Goal: Book appointment/travel/reservation

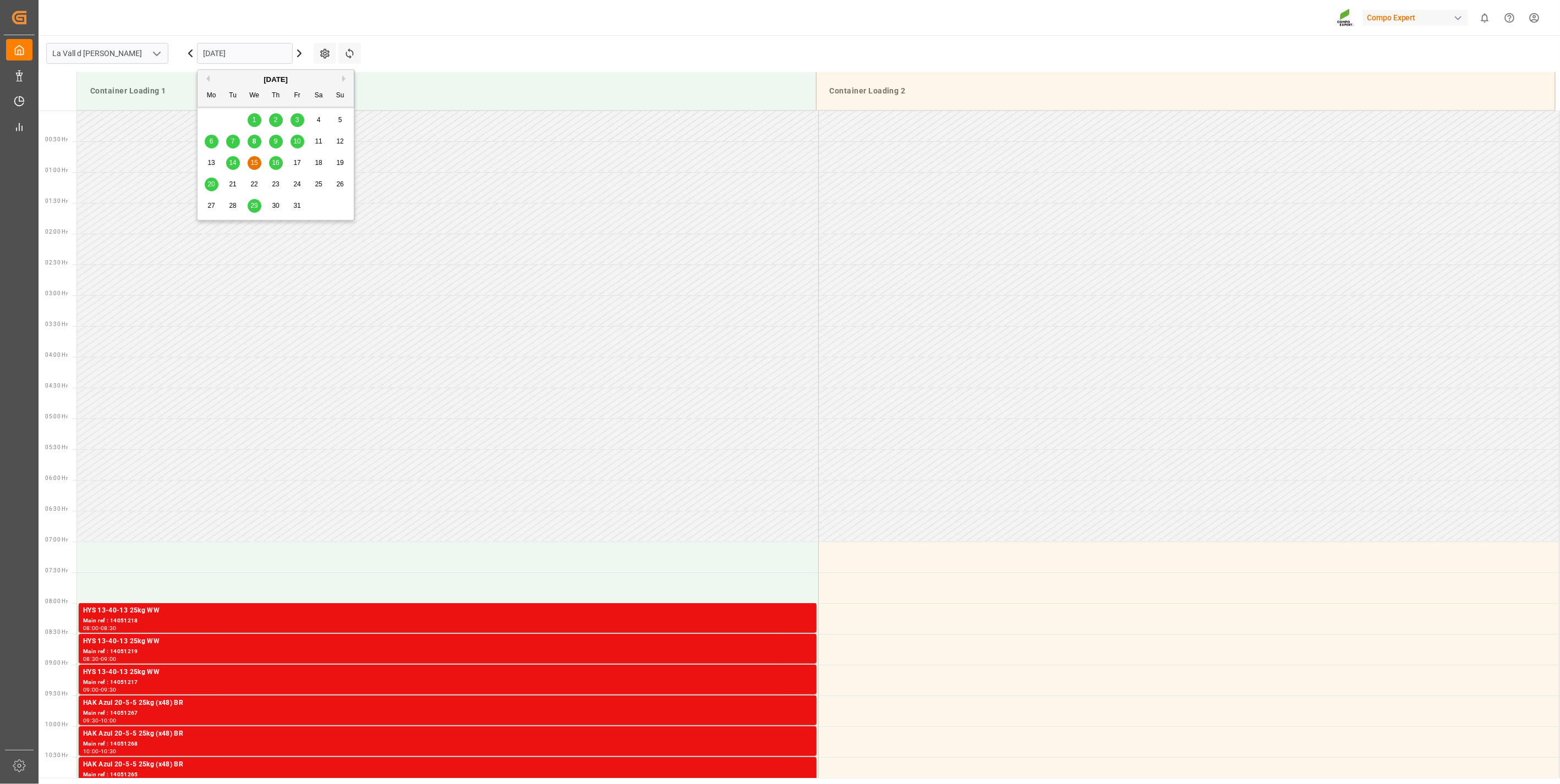
scroll to position [732, 0]
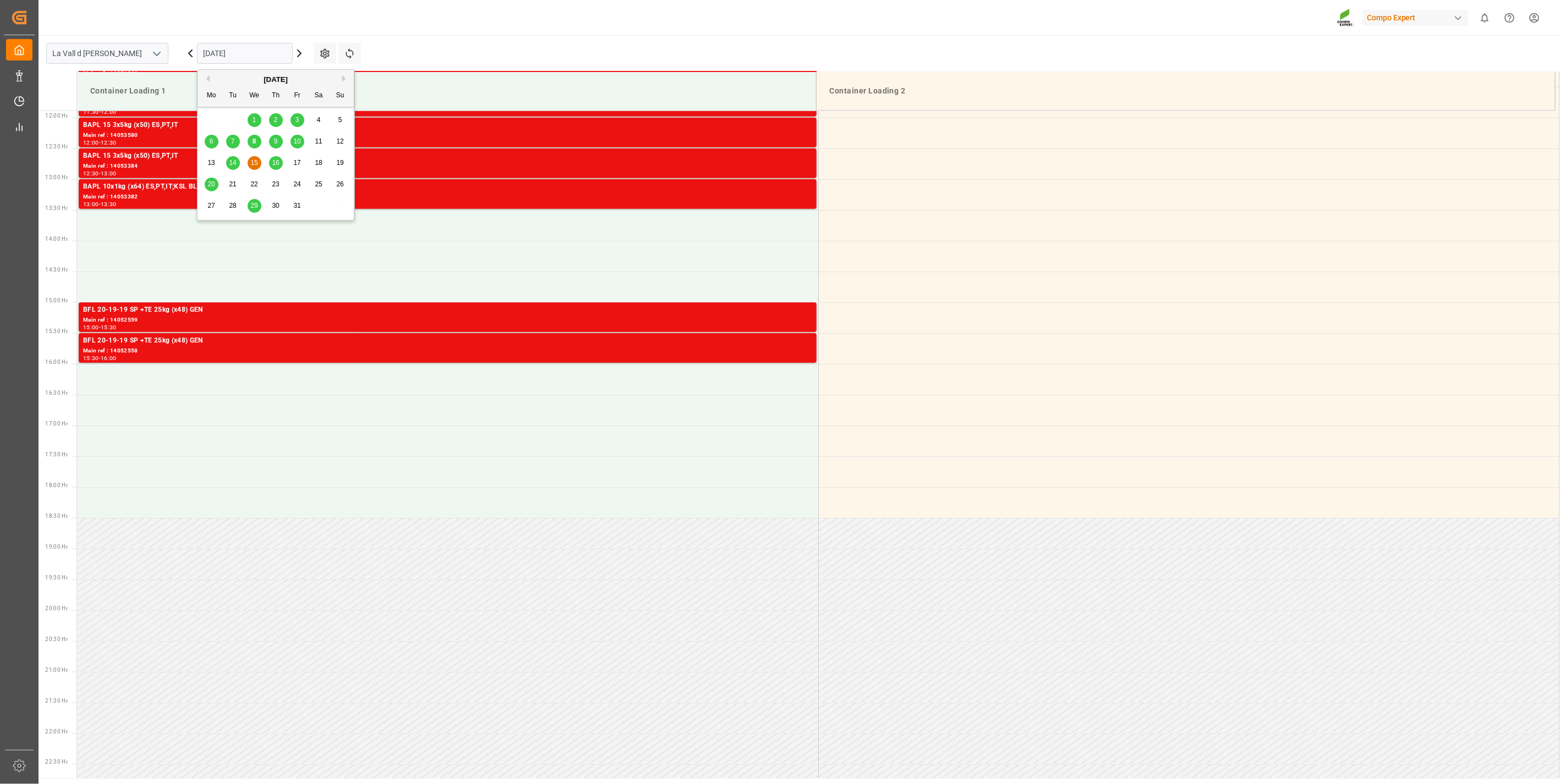
click at [276, 144] on span "9" at bounding box center [276, 141] width 4 height 8
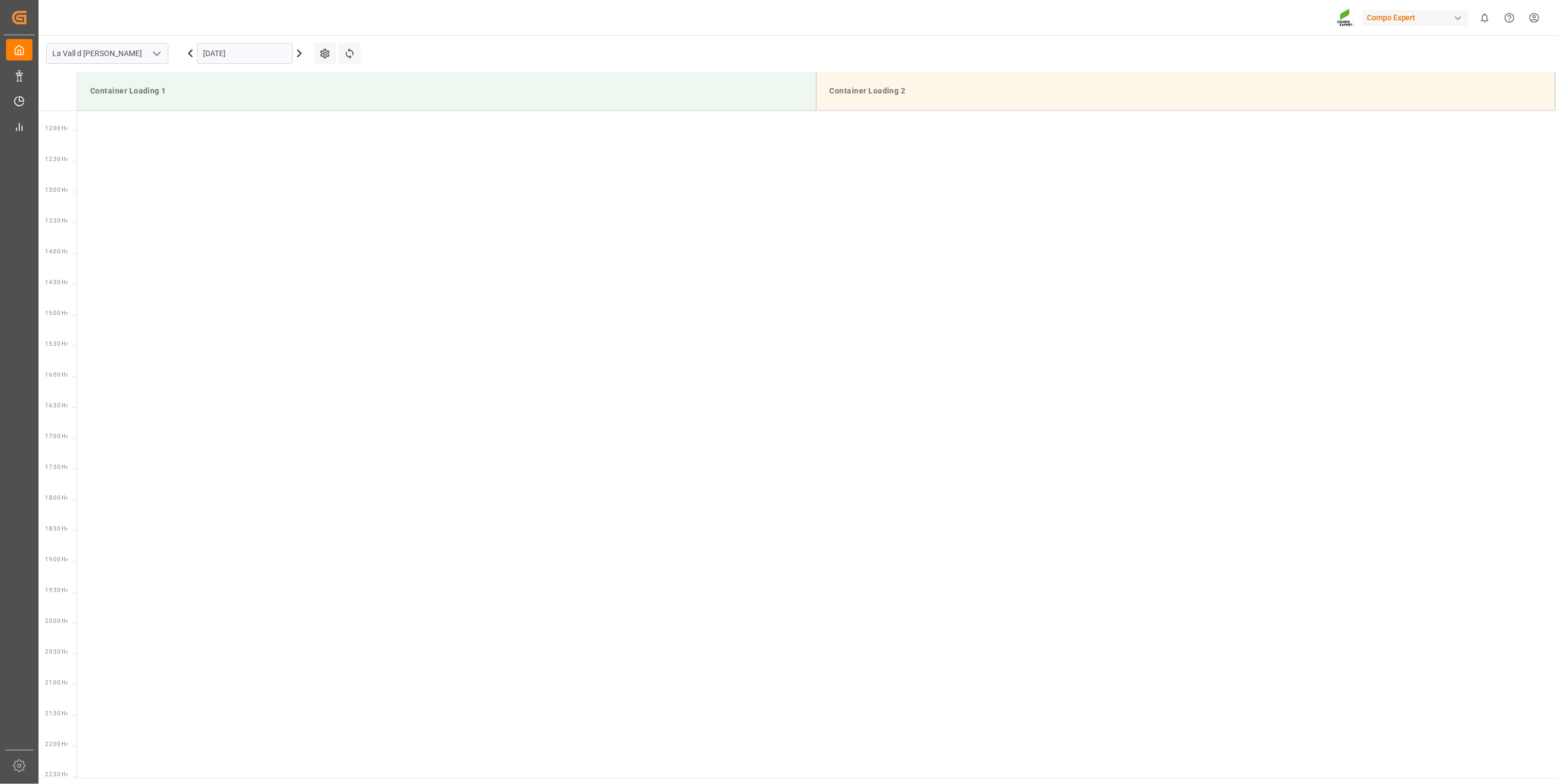
scroll to position [810, 0]
click at [246, 59] on input "[DATE]" at bounding box center [245, 53] width 96 height 21
click at [298, 145] on span "10" at bounding box center [296, 141] width 7 height 8
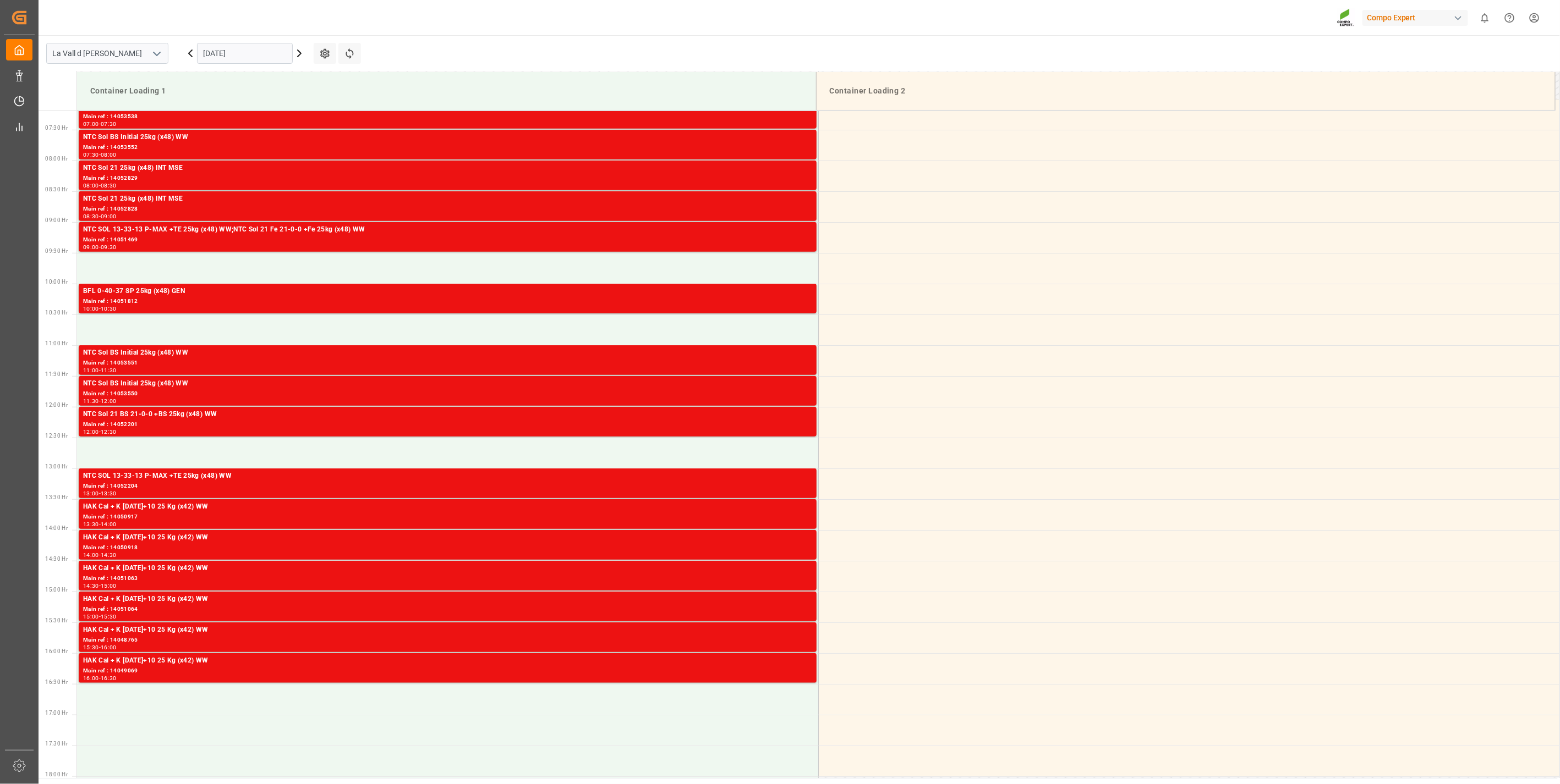
scroll to position [382, 0]
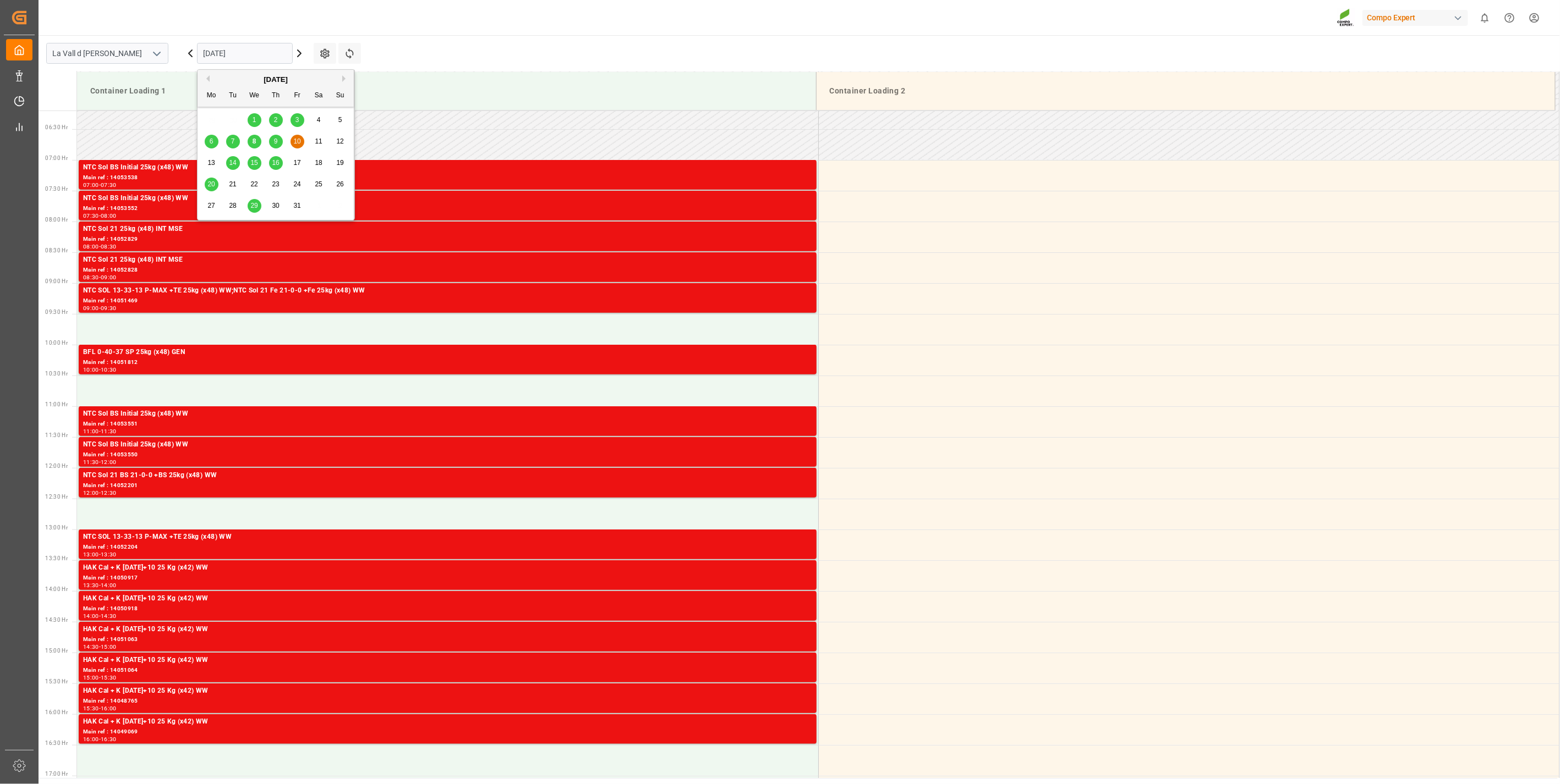
click at [236, 43] on input "[DATE]" at bounding box center [245, 53] width 96 height 21
click at [234, 161] on span "14" at bounding box center [232, 163] width 7 height 8
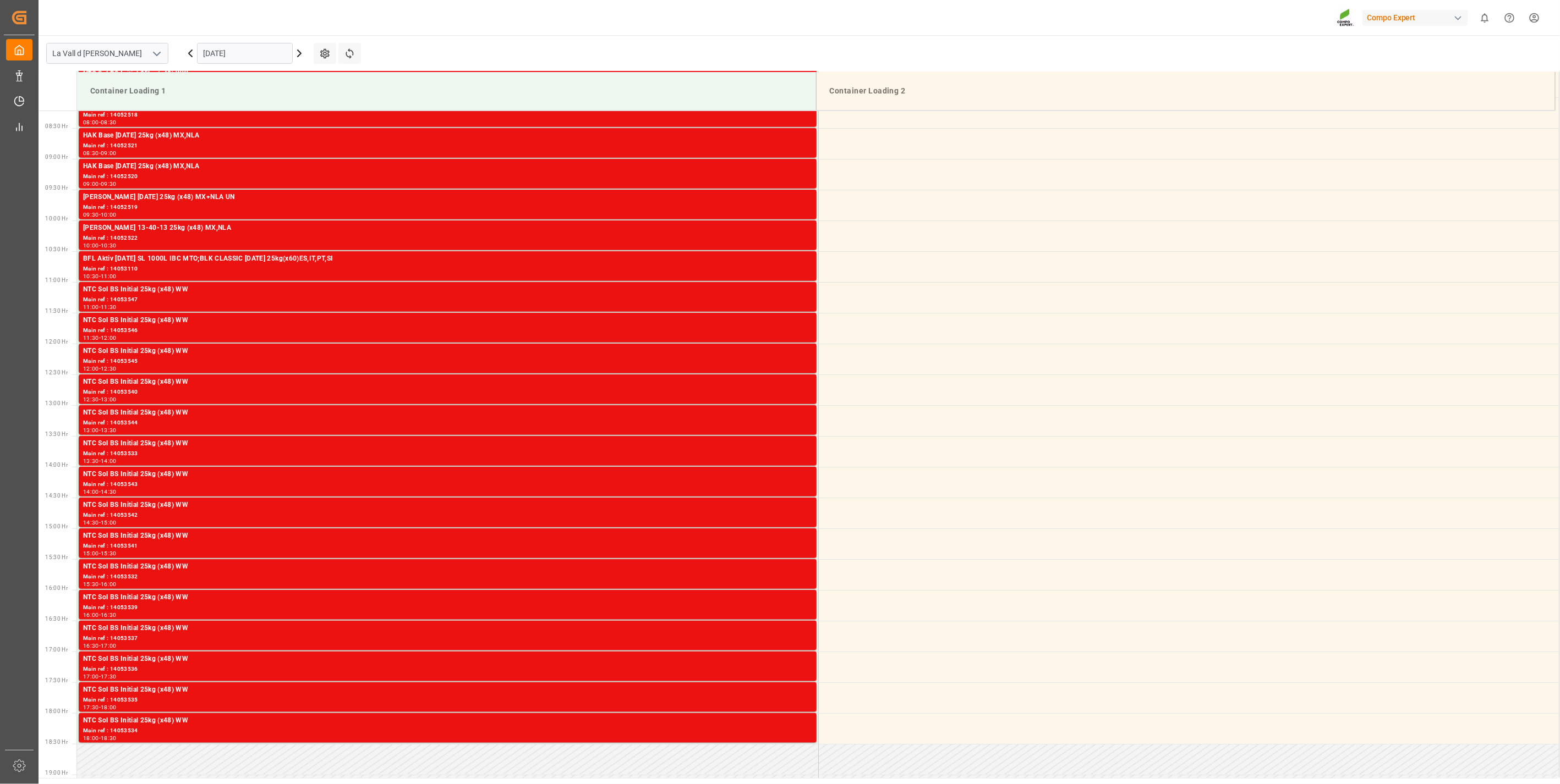
scroll to position [505, 0]
click at [252, 52] on input "[DATE]" at bounding box center [245, 53] width 96 height 21
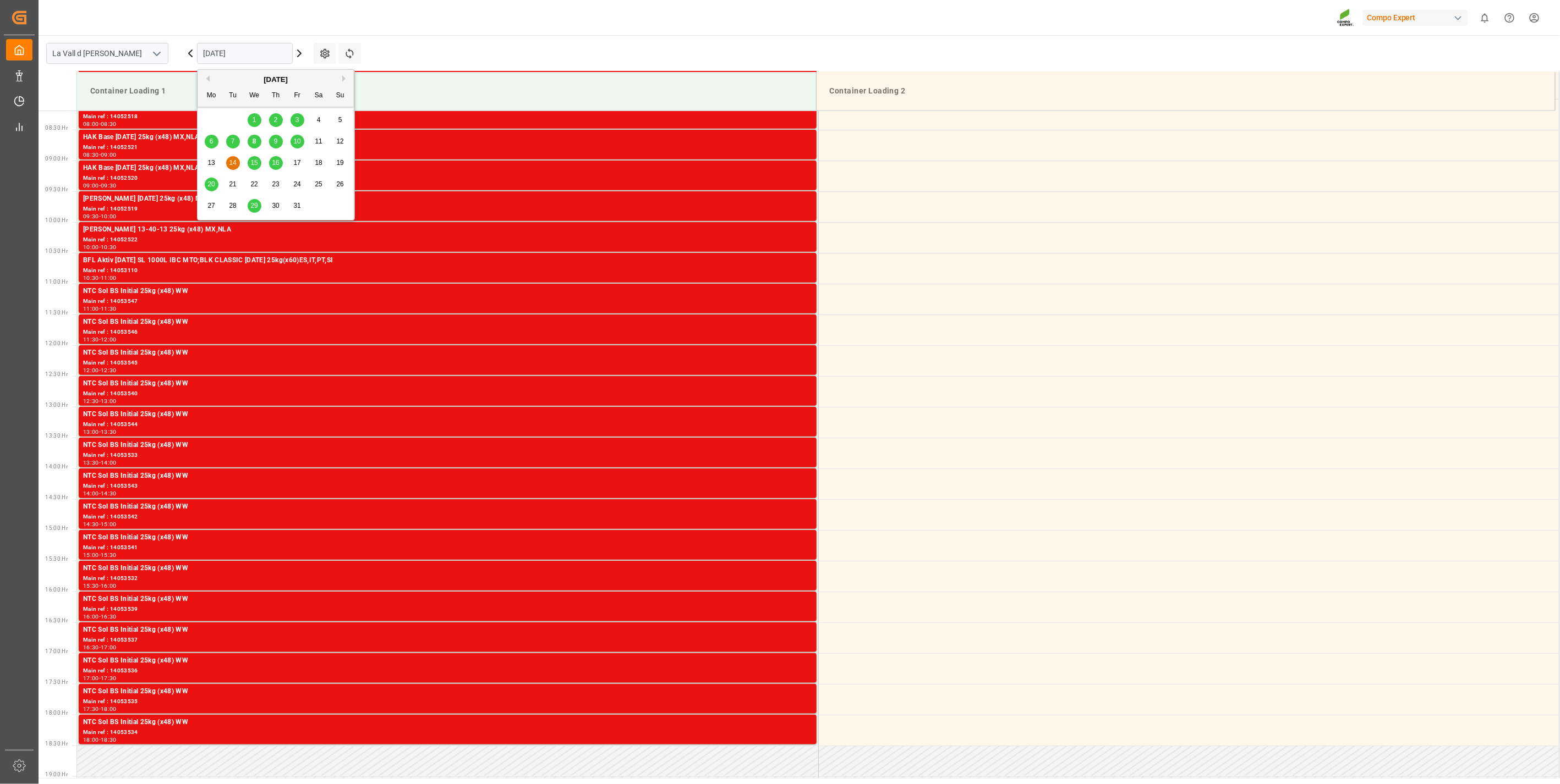
click at [260, 164] on div "15" at bounding box center [254, 163] width 14 height 14
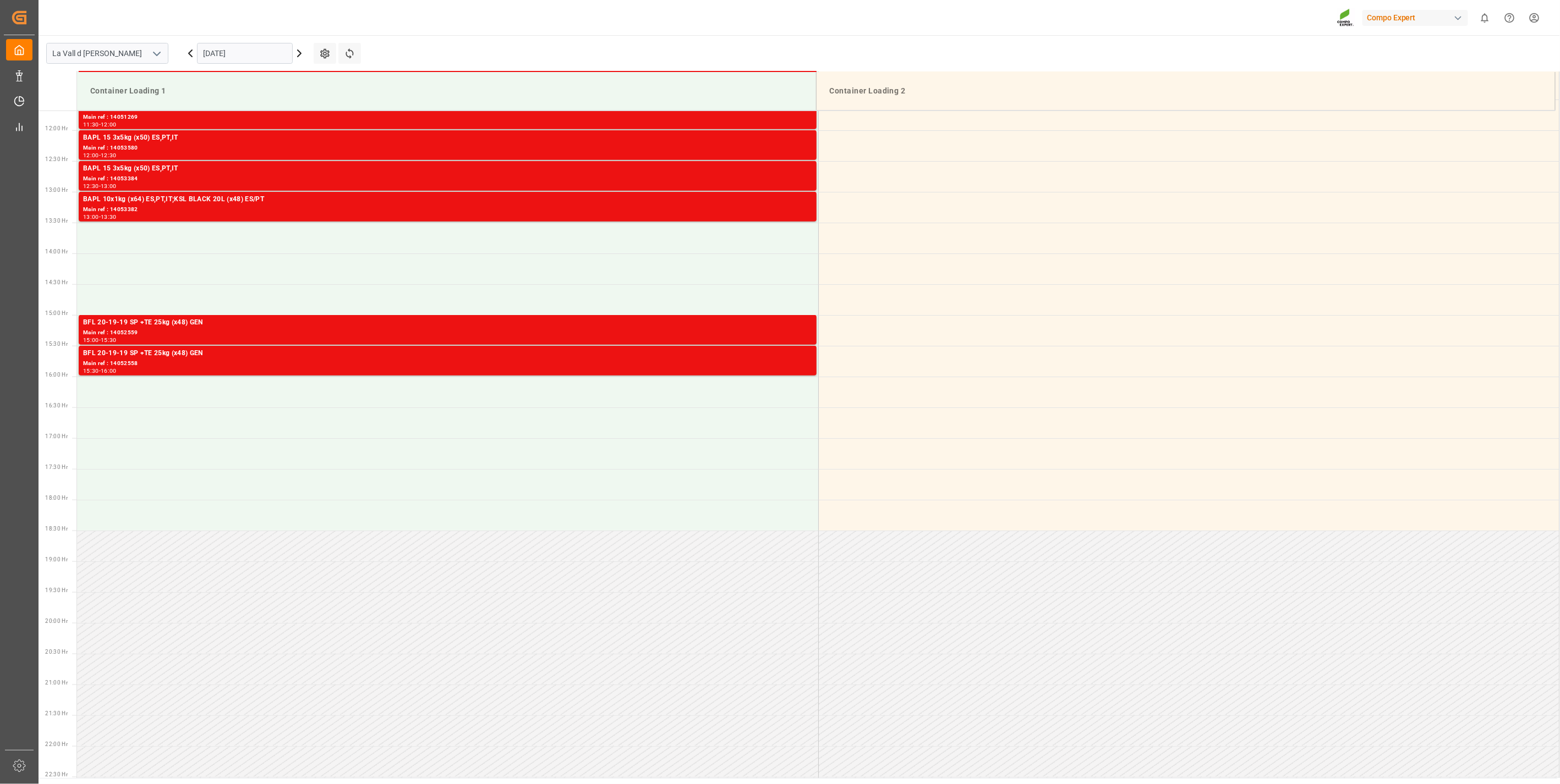
scroll to position [810, 0]
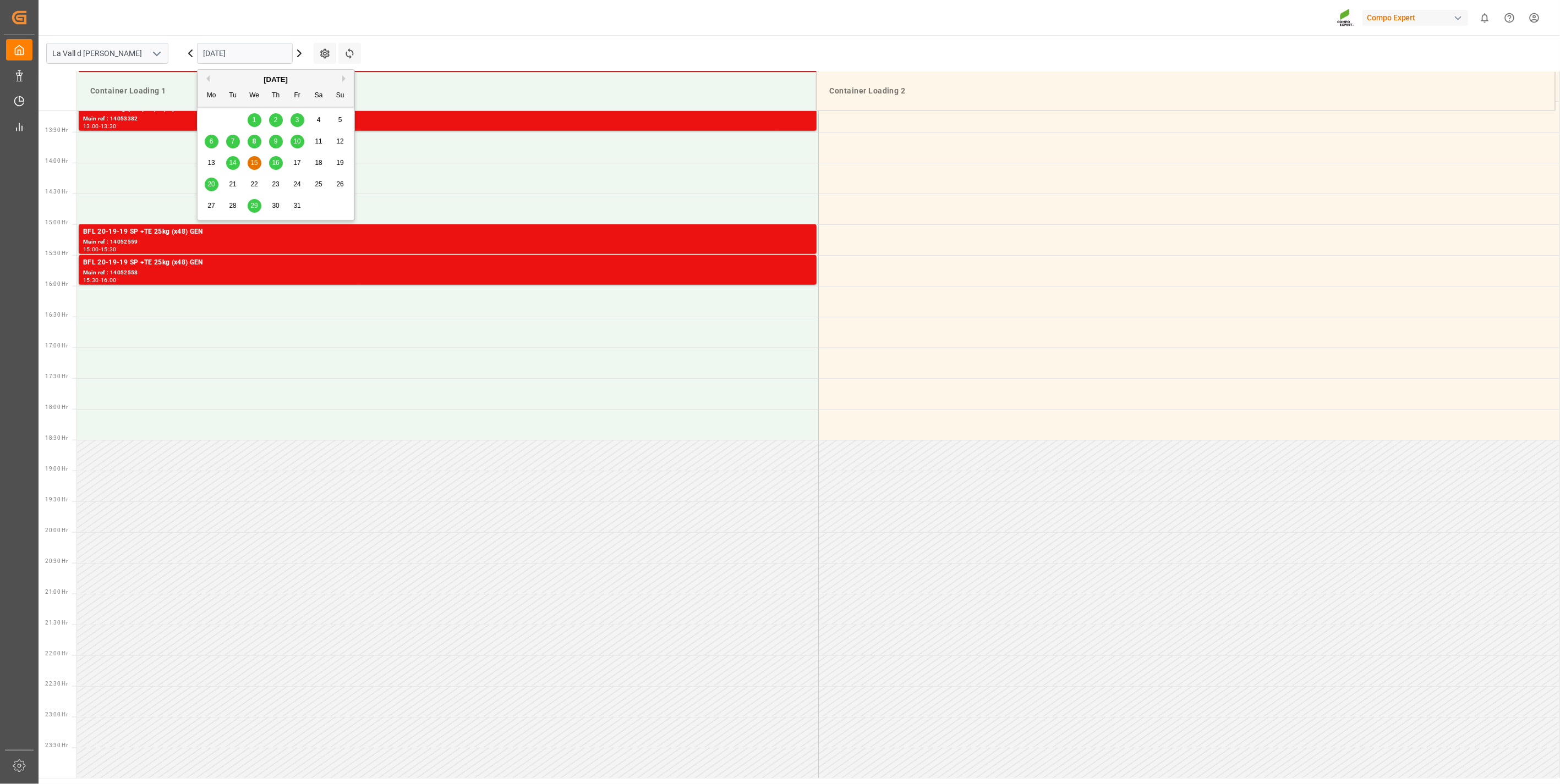
click at [235, 61] on input "[DATE]" at bounding box center [245, 53] width 96 height 21
click at [270, 160] on div "16" at bounding box center [276, 163] width 14 height 14
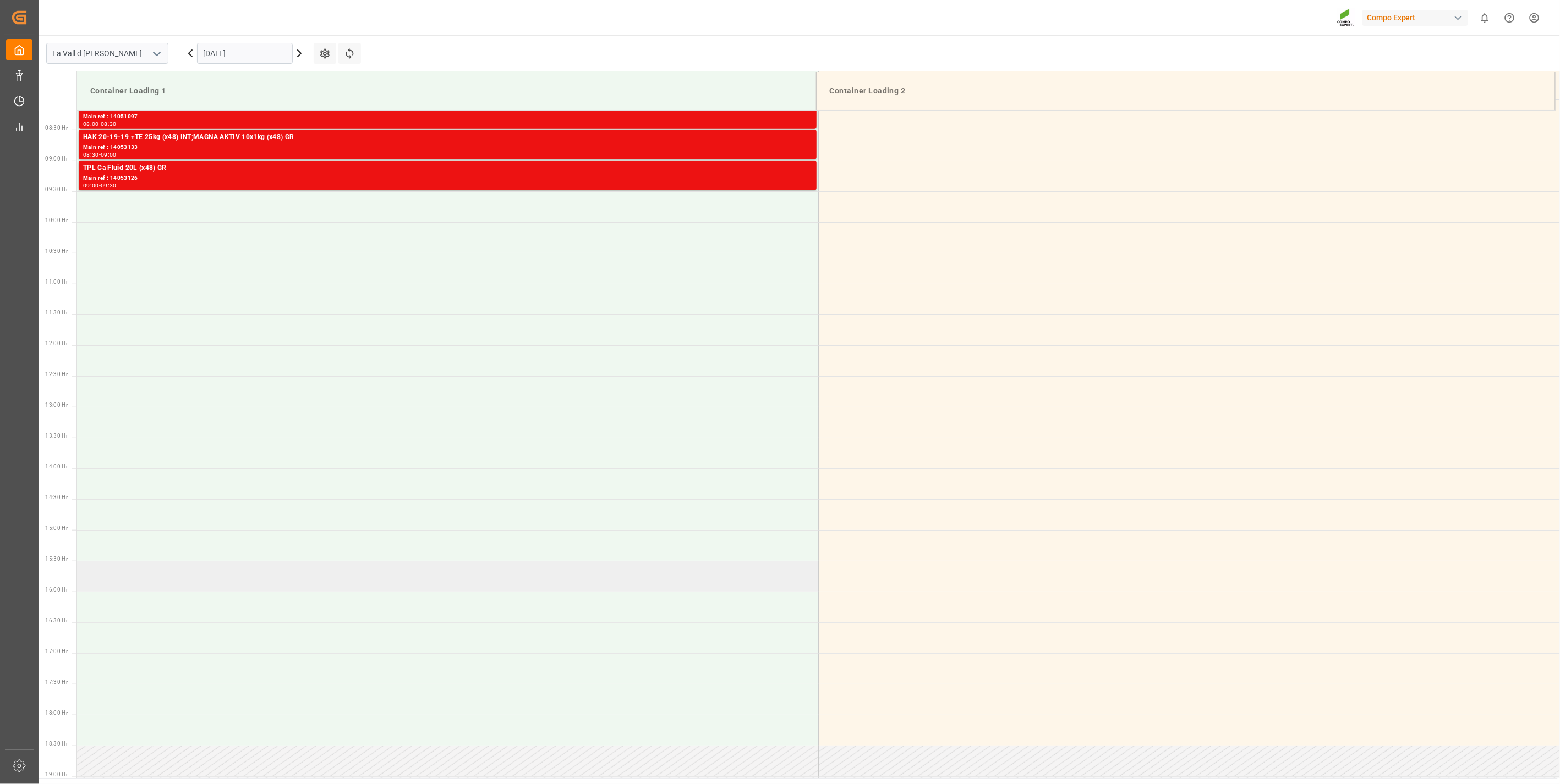
scroll to position [321, 0]
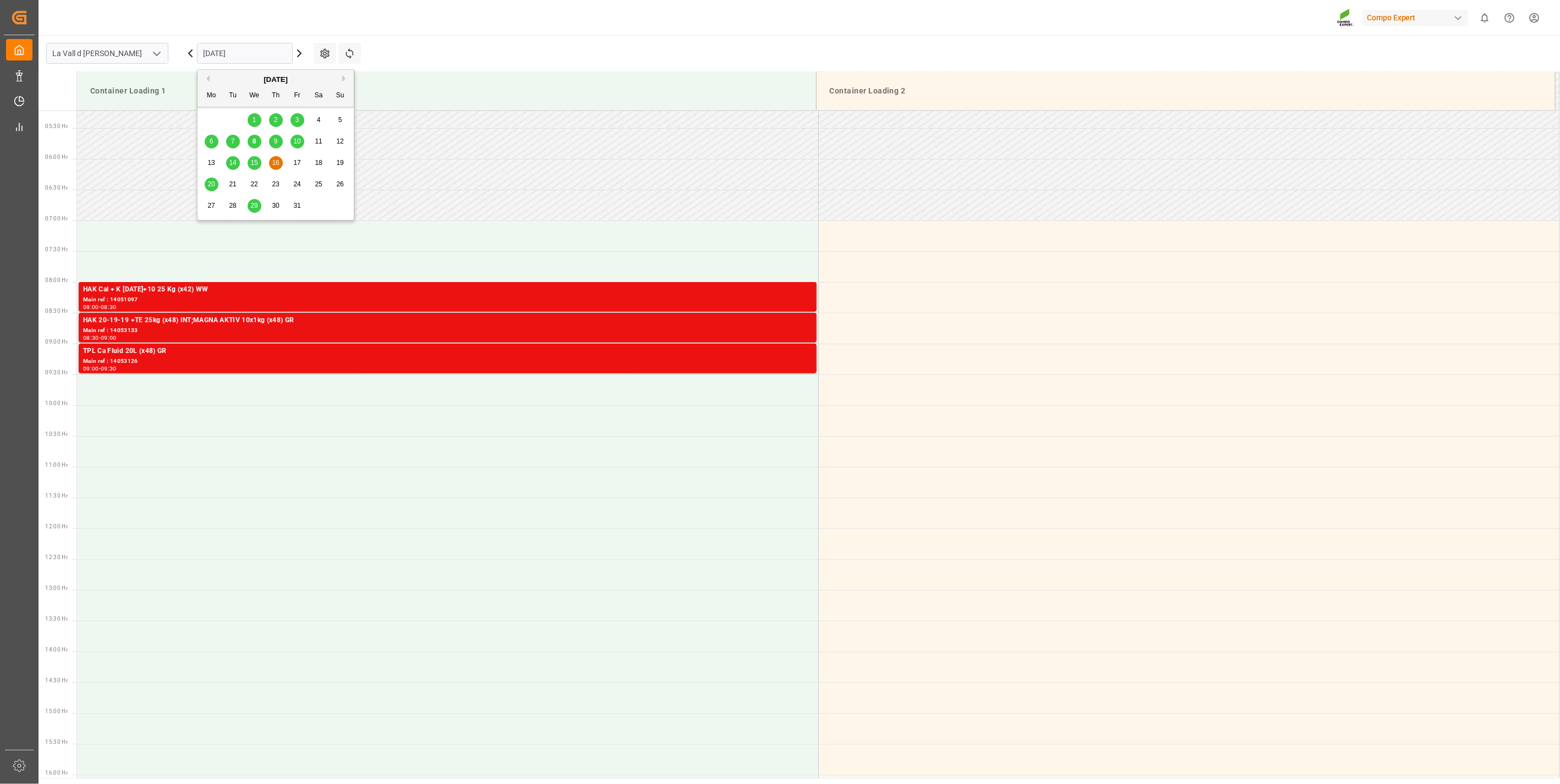
click at [206, 51] on input "[DATE]" at bounding box center [245, 53] width 96 height 21
click at [209, 182] on span "20" at bounding box center [211, 184] width 7 height 8
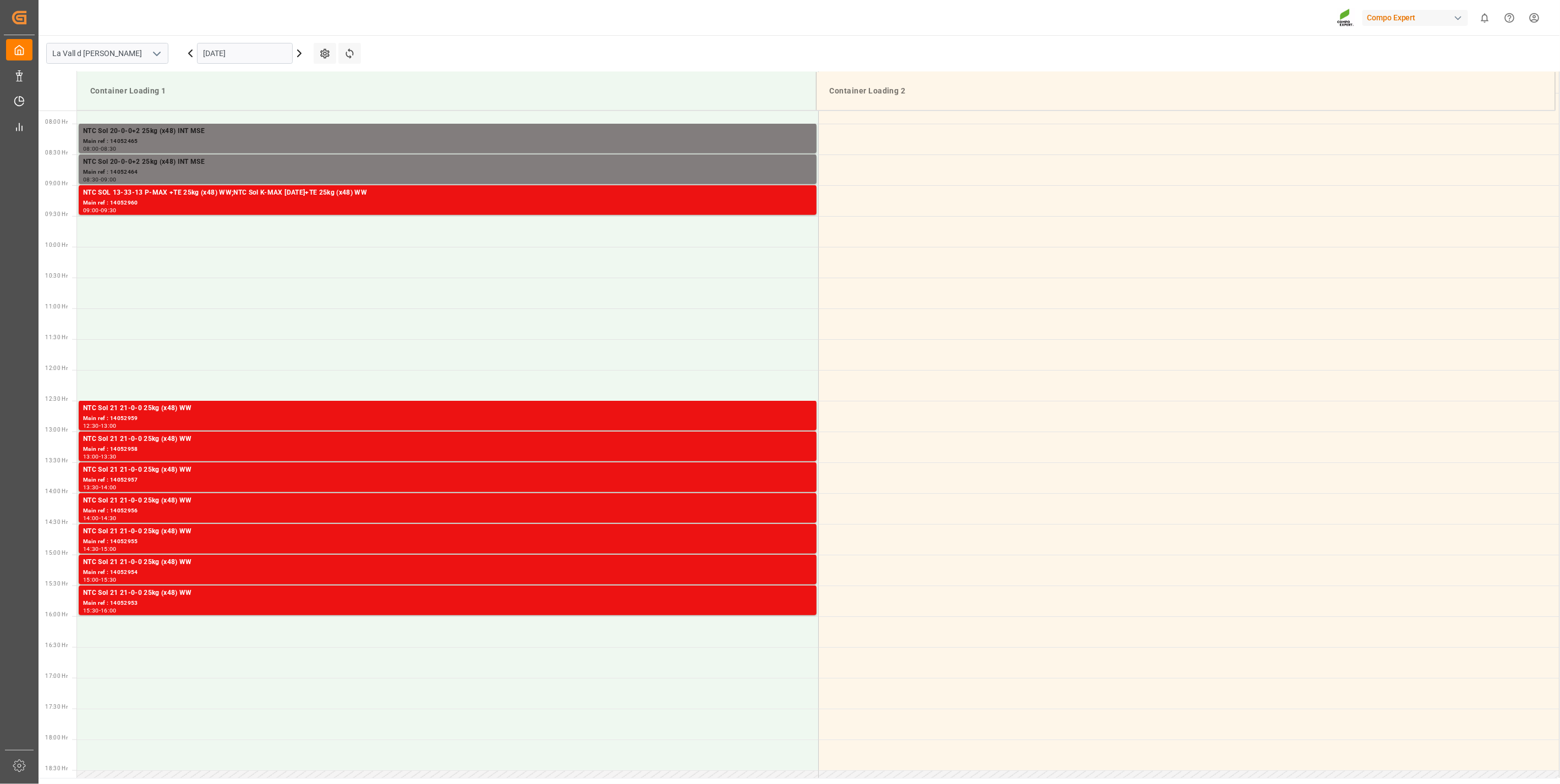
scroll to position [443, 0]
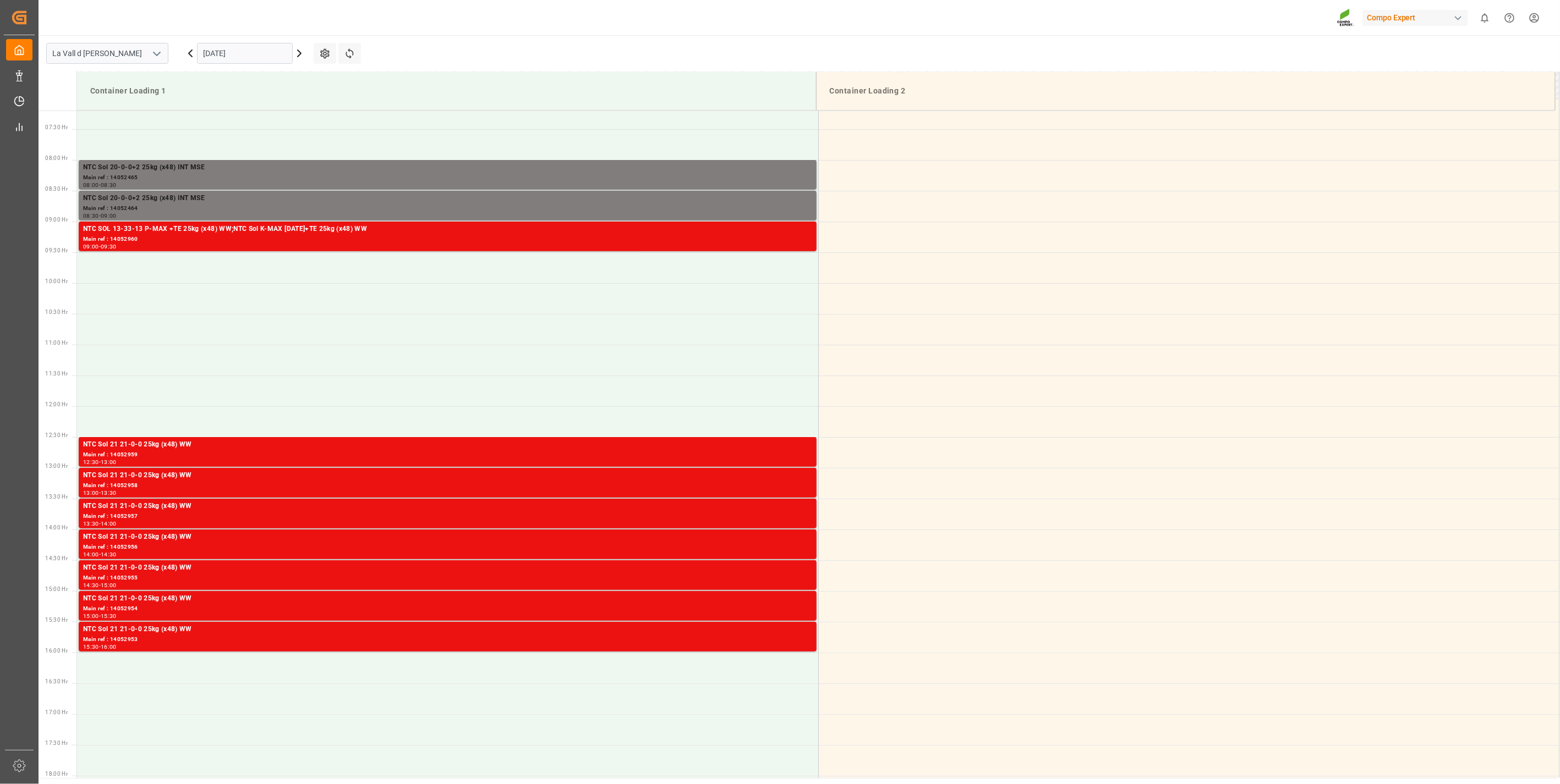
click at [225, 61] on input "[DATE]" at bounding box center [245, 53] width 96 height 21
